Goal: Information Seeking & Learning: Learn about a topic

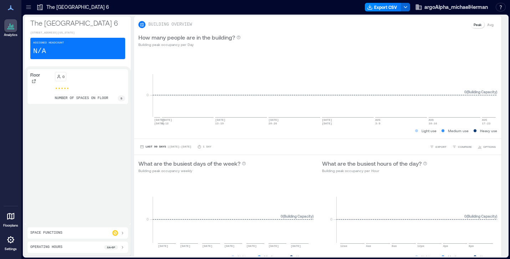
click at [10, 24] on icon at bounding box center [10, 25] width 9 height 9
click at [39, 7] on icon at bounding box center [39, 7] width 7 height 7
click at [30, 7] on icon at bounding box center [28, 7] width 5 height 1
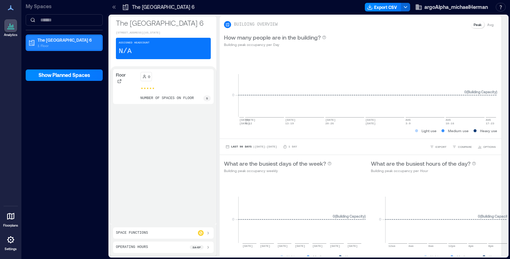
click at [49, 40] on p "The [GEOGRAPHIC_DATA] 6" at bounding box center [67, 40] width 60 height 6
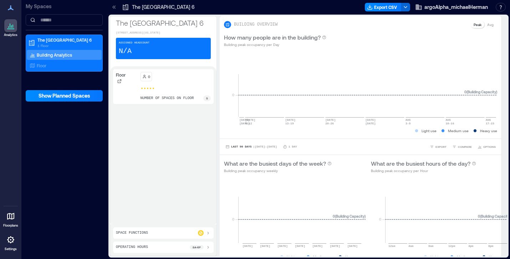
click at [50, 56] on p "Building Analytics" at bounding box center [54, 55] width 35 height 6
click at [45, 65] on p "Floor" at bounding box center [42, 66] width 10 height 6
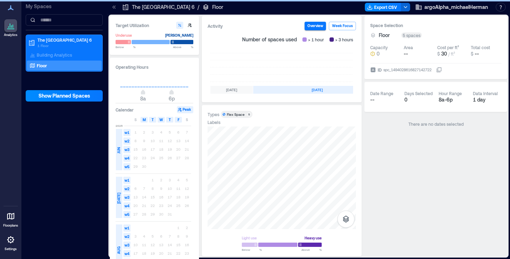
scroll to position [0, 243]
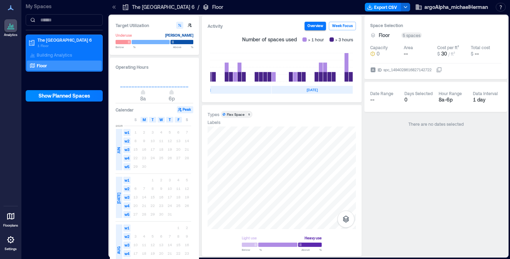
click at [10, 26] on icon at bounding box center [10, 26] width 1 height 4
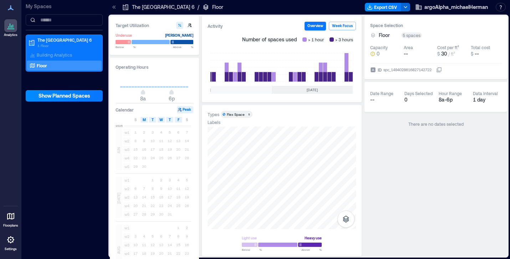
click at [10, 26] on icon at bounding box center [10, 26] width 1 height 4
click at [9, 240] on icon at bounding box center [10, 240] width 9 height 9
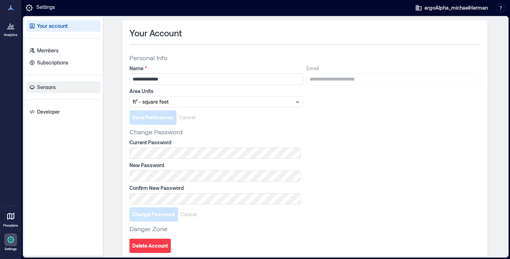
click at [50, 87] on p "Sensors" at bounding box center [46, 87] width 19 height 7
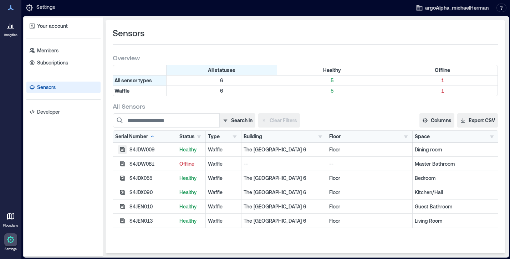
click at [122, 148] on icon "button" at bounding box center [122, 149] width 5 height 5
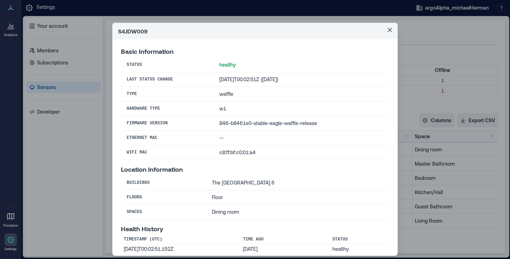
scroll to position [0, 0]
click at [391, 28] on icon "Close" at bounding box center [390, 30] width 4 height 4
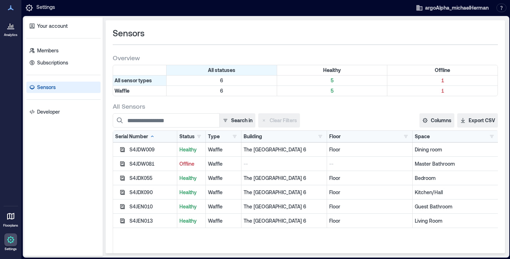
click at [11, 27] on icon at bounding box center [11, 26] width 1 height 2
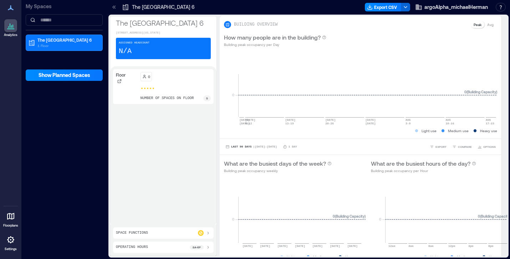
click at [208, 233] on icon at bounding box center [208, 233] width 1 height 3
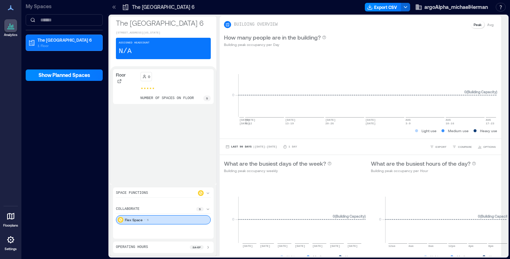
click at [181, 218] on div "Flex Space 5" at bounding box center [163, 220] width 95 height 9
click at [208, 209] on icon at bounding box center [208, 210] width 6 height 6
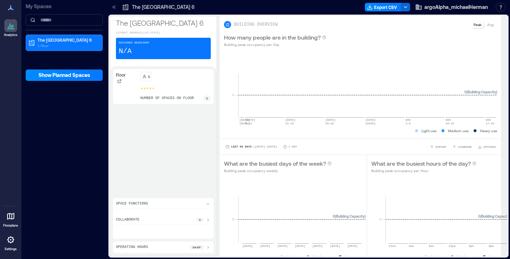
click at [200, 221] on p "5" at bounding box center [200, 220] width 2 height 4
click at [200, 221] on div "Flex Space 5" at bounding box center [163, 220] width 95 height 9
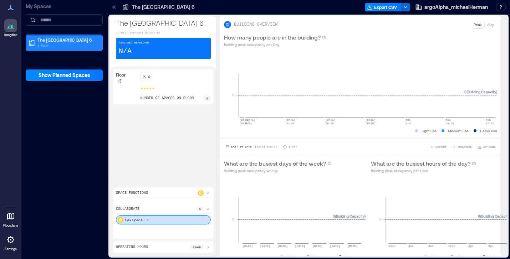
click at [45, 40] on p "The [GEOGRAPHIC_DATA] 6" at bounding box center [67, 40] width 60 height 6
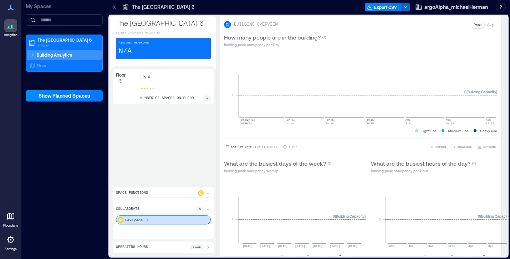
click at [48, 55] on p "Building Analytics" at bounding box center [54, 55] width 35 height 6
click at [137, 29] on div "The [GEOGRAPHIC_DATA] [GEOGRAPHIC_DATA][STREET_ADDRESS][US_STATE] Assigned Head…" at bounding box center [163, 41] width 106 height 50
click at [150, 8] on p "The [GEOGRAPHIC_DATA] 6" at bounding box center [163, 7] width 63 height 7
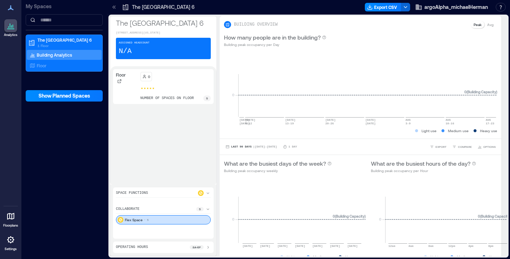
click at [150, 8] on p "The [GEOGRAPHIC_DATA] 6" at bounding box center [163, 7] width 63 height 7
click at [11, 239] on icon at bounding box center [10, 239] width 1 height 1
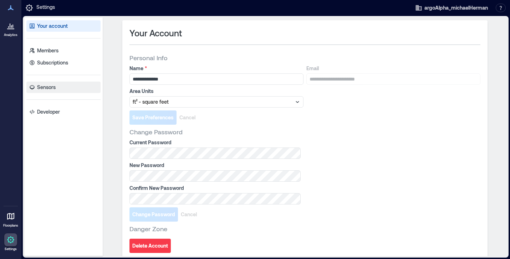
click at [45, 87] on p "Sensors" at bounding box center [46, 87] width 19 height 7
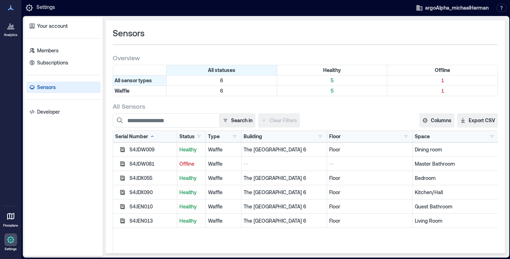
click at [10, 216] on icon at bounding box center [10, 216] width 9 height 9
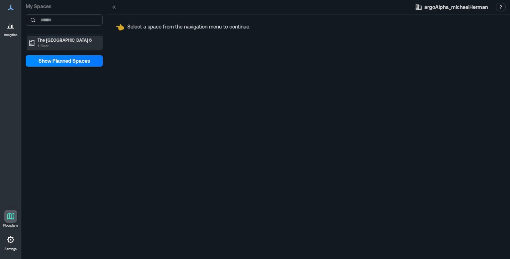
click at [46, 42] on p "The [GEOGRAPHIC_DATA] 6" at bounding box center [67, 40] width 60 height 6
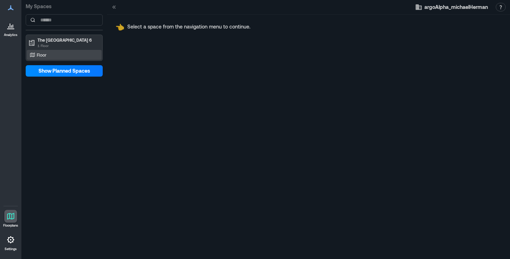
click at [40, 54] on p "Floor" at bounding box center [42, 55] width 10 height 6
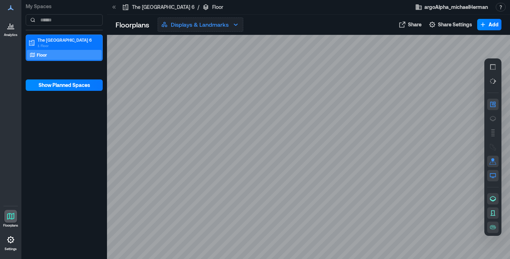
click at [221, 23] on p "Displays & Landmarks" at bounding box center [200, 24] width 58 height 9
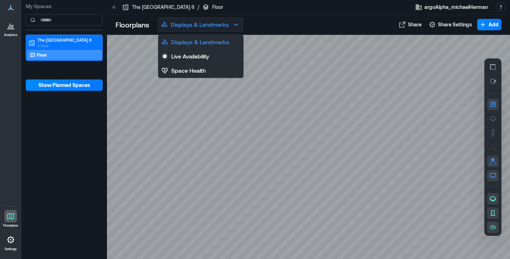
click at [221, 23] on p "Displays & Landmarks" at bounding box center [200, 24] width 58 height 9
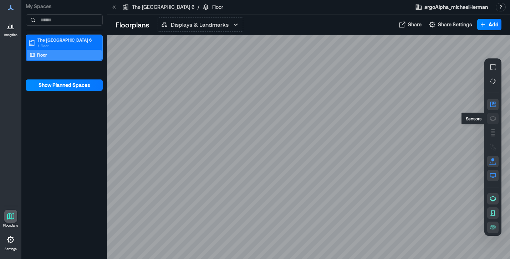
click at [493, 119] on icon "button" at bounding box center [493, 118] width 7 height 7
click at [495, 66] on icon "button" at bounding box center [493, 67] width 7 height 7
click at [494, 103] on icon "button" at bounding box center [493, 104] width 5 height 5
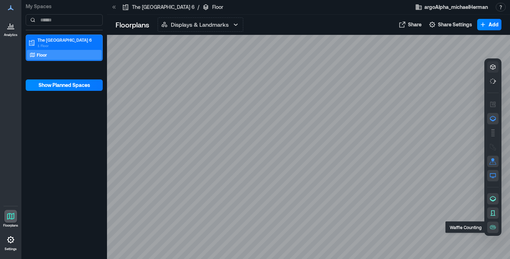
click at [493, 226] on icon "button" at bounding box center [493, 227] width 7 height 7
click at [495, 228] on icon "button" at bounding box center [495, 228] width 1 height 0
click at [493, 147] on icon "button" at bounding box center [493, 147] width 7 height 7
click at [494, 135] on rect "button" at bounding box center [493, 134] width 4 height 1
click at [494, 104] on icon "button" at bounding box center [493, 104] width 7 height 7
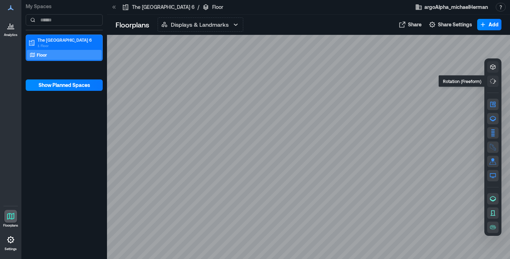
click at [493, 80] on icon "button" at bounding box center [493, 81] width 7 height 7
click at [493, 67] on icon "button" at bounding box center [493, 66] width 5 height 5
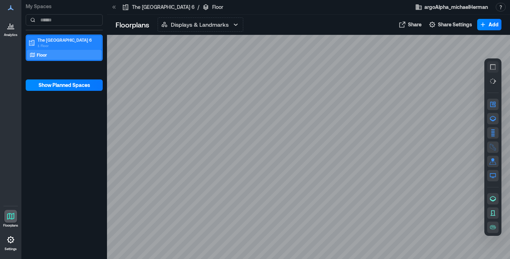
click at [44, 41] on p "The [GEOGRAPHIC_DATA] 6" at bounding box center [67, 40] width 60 height 6
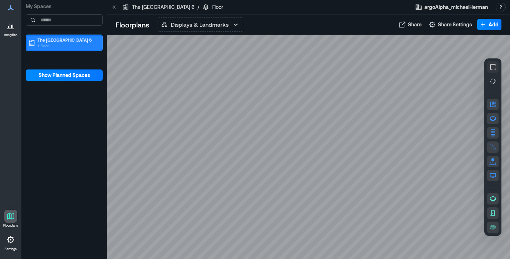
click at [44, 41] on p "The [GEOGRAPHIC_DATA] 6" at bounding box center [67, 40] width 60 height 6
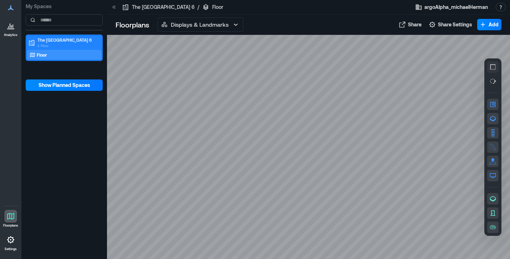
click at [44, 41] on p "The [GEOGRAPHIC_DATA] 6" at bounding box center [67, 40] width 60 height 6
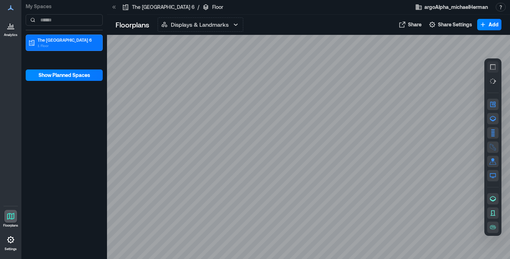
click at [13, 26] on icon at bounding box center [12, 26] width 1 height 3
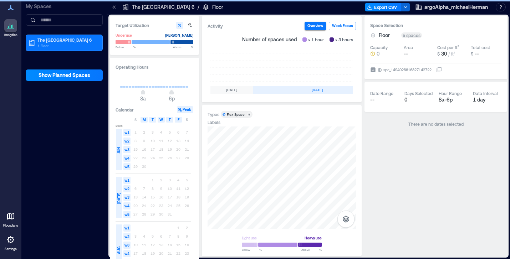
scroll to position [0, 243]
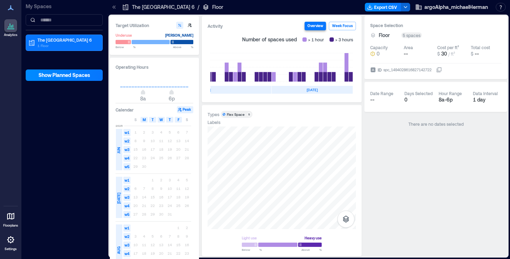
click at [321, 25] on button "Overview" at bounding box center [315, 26] width 21 height 9
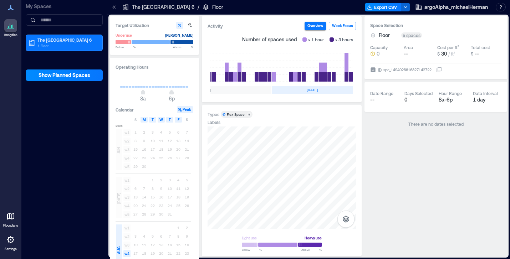
click at [397, 70] on div "spc_1494028616827142722" at bounding box center [408, 69] width 50 height 7
click at [437, 70] on button "ID spc_1494028616827142722" at bounding box center [440, 70] width 6 height 6
click at [397, 70] on div "spc_1494028616827142722" at bounding box center [408, 69] width 50 height 7
click at [437, 70] on button "ID spc_1494028616827142722" at bounding box center [440, 70] width 6 height 6
click at [373, 69] on icon at bounding box center [373, 70] width 6 height 6
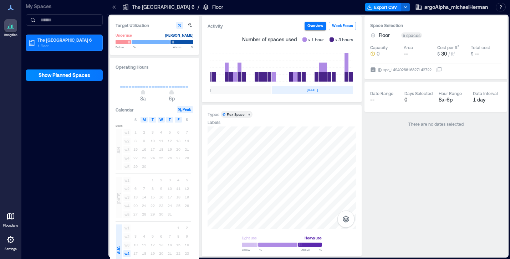
click at [437, 69] on button "ID spc_1494028616827142722" at bounding box center [440, 70] width 6 height 6
click at [373, 69] on icon at bounding box center [373, 70] width 6 height 6
click at [437, 69] on button "ID spc_1494028616827142722" at bounding box center [440, 70] width 6 height 6
click at [346, 221] on icon "button" at bounding box center [346, 219] width 6 height 7
click at [347, 198] on icon "button" at bounding box center [346, 199] width 6 height 6
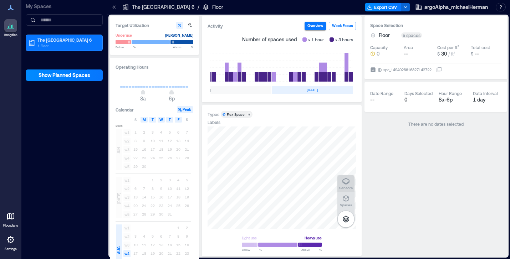
click at [348, 181] on icon "button" at bounding box center [346, 181] width 9 height 9
click at [136, 120] on span "S" at bounding box center [136, 120] width 2 height 6
click at [188, 119] on span "S" at bounding box center [187, 120] width 2 height 6
click at [143, 142] on div "8 9 10 11 12 13 14" at bounding box center [161, 141] width 60 height 9
click at [128, 254] on span "w4" at bounding box center [126, 254] width 7 height 7
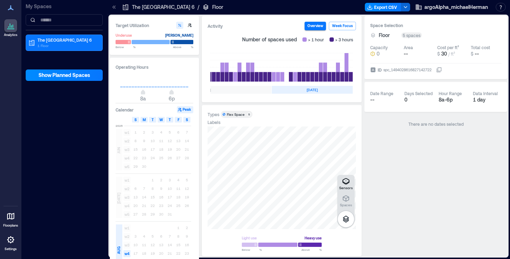
click at [128, 254] on span "w4" at bounding box center [126, 254] width 7 height 7
click at [10, 25] on icon at bounding box center [10, 25] width 9 height 9
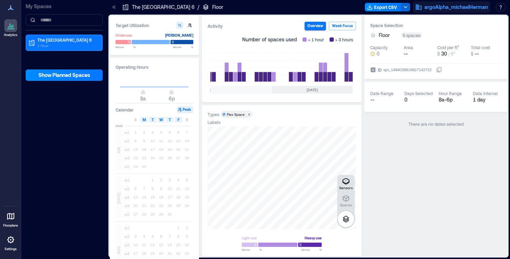
click at [460, 6] on span "argoAlpha_michaelHerman" at bounding box center [457, 7] width 64 height 7
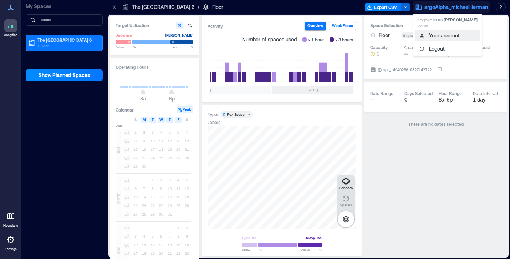
click at [439, 39] on button "Your account" at bounding box center [448, 35] width 66 height 11
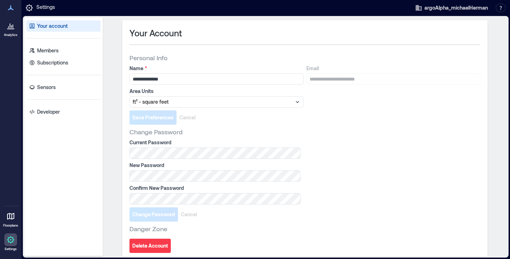
scroll to position [4, 0]
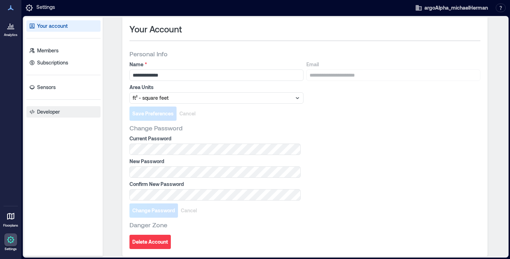
click at [46, 112] on p "Developer" at bounding box center [48, 112] width 23 height 7
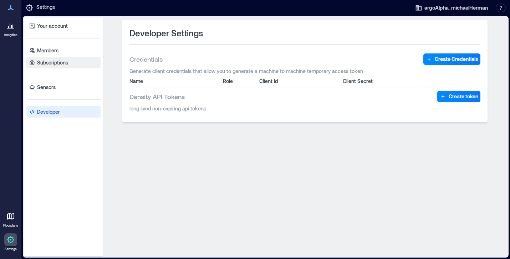
click at [51, 62] on p "Subscriptions" at bounding box center [52, 62] width 31 height 7
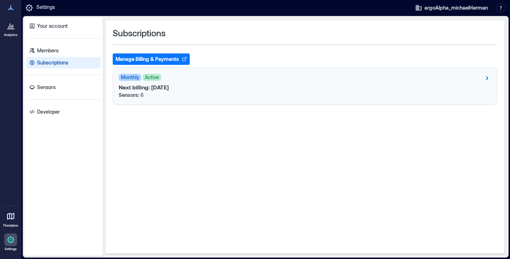
click at [480, 78] on div "Monthly Active" at bounding box center [305, 78] width 373 height 9
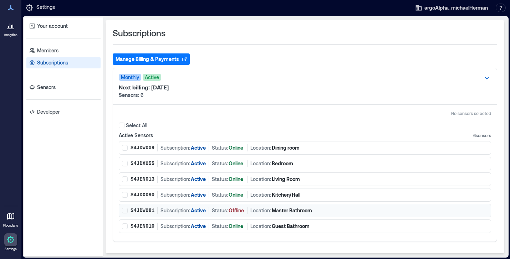
click at [144, 209] on p "S4JDW081" at bounding box center [143, 210] width 24 height 7
click at [196, 212] on p "Active" at bounding box center [198, 210] width 15 height 7
click at [12, 27] on icon at bounding box center [10, 25] width 9 height 9
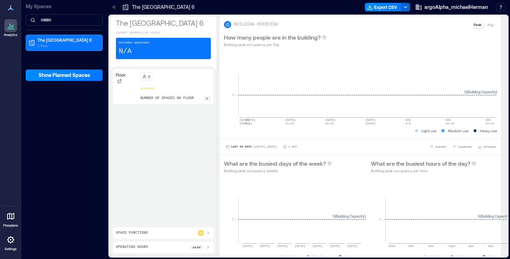
click at [12, 27] on icon at bounding box center [10, 25] width 9 height 9
click at [10, 239] on icon at bounding box center [10, 239] width 1 height 1
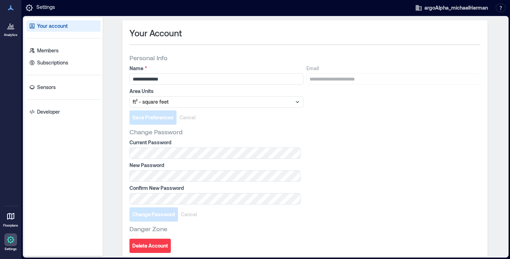
click at [32, 7] on icon at bounding box center [29, 8] width 9 height 9
click at [47, 5] on p "Settings" at bounding box center [45, 8] width 19 height 9
click at [9, 26] on icon at bounding box center [10, 25] width 9 height 9
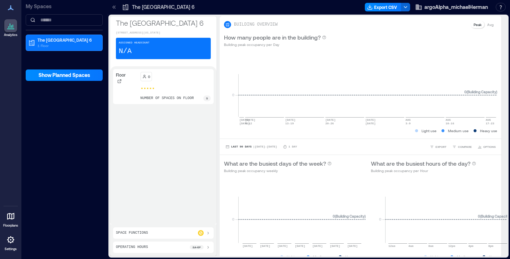
click at [205, 101] on div "5" at bounding box center [206, 99] width 7 height 6
click at [145, 79] on icon at bounding box center [144, 77] width 4 height 4
click at [120, 84] on icon at bounding box center [119, 81] width 4 height 4
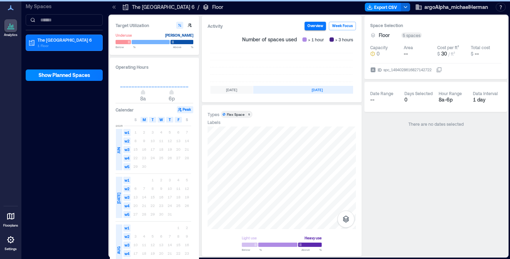
scroll to position [0, 243]
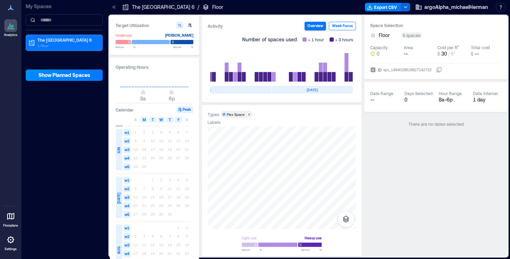
click at [338, 26] on button "Week Focus" at bounding box center [342, 26] width 27 height 9
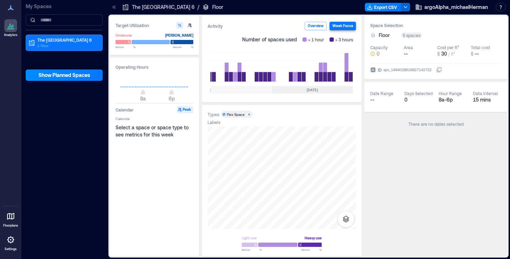
click at [339, 26] on button "Week Focus" at bounding box center [343, 26] width 26 height 9
click at [287, 90] on div "[DATE]" at bounding box center [312, 90] width 81 height 8
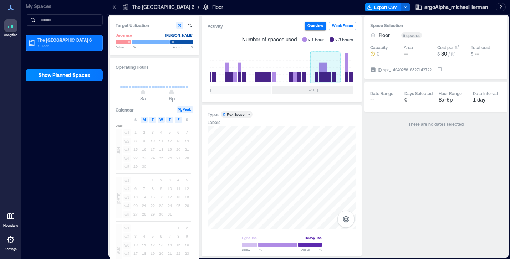
click at [324, 68] on rect at bounding box center [326, 67] width 30 height 29
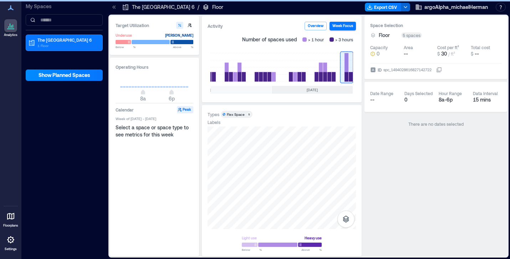
click at [347, 65] on rect at bounding box center [347, 67] width 13 height 29
